Goal: Register for event/course

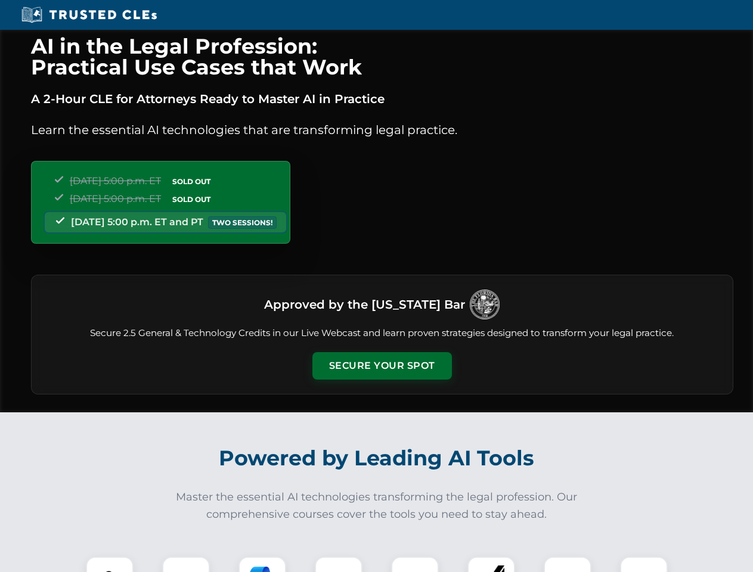
click at [382, 366] on button "Secure Your Spot" at bounding box center [382, 365] width 140 height 27
click at [110, 565] on img at bounding box center [109, 581] width 35 height 35
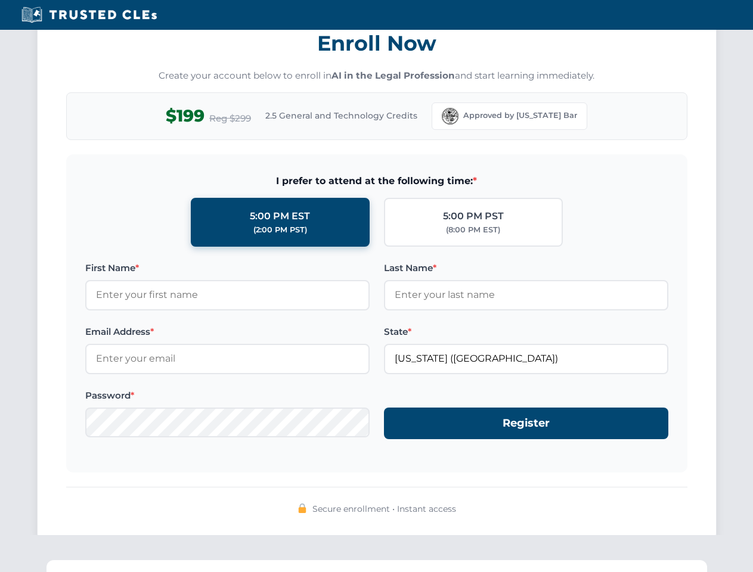
scroll to position [1171, 0]
